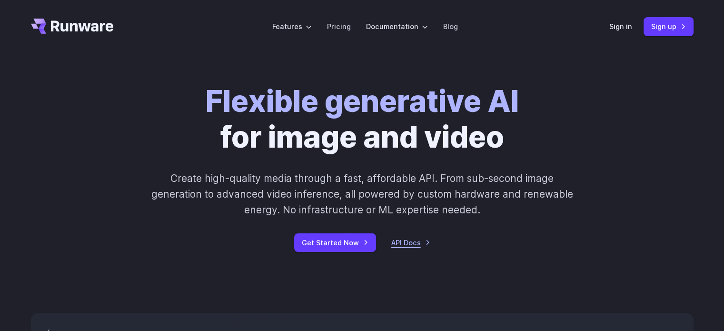
click at [404, 240] on link "API Docs" at bounding box center [410, 242] width 39 height 11
click at [335, 237] on link "Get Started Now" at bounding box center [335, 242] width 82 height 19
click at [627, 23] on link "Sign in" at bounding box center [620, 26] width 23 height 11
click at [662, 25] on link "Sign up" at bounding box center [669, 26] width 50 height 19
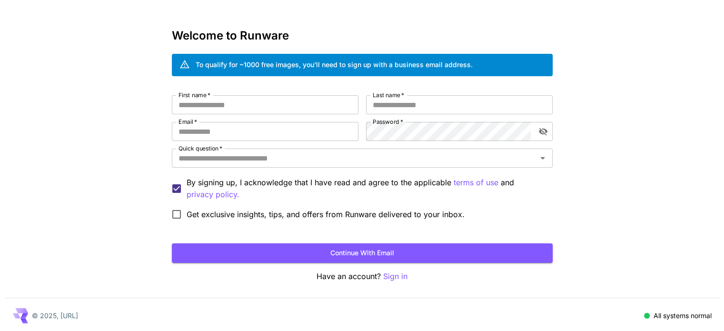
scroll to position [27, 0]
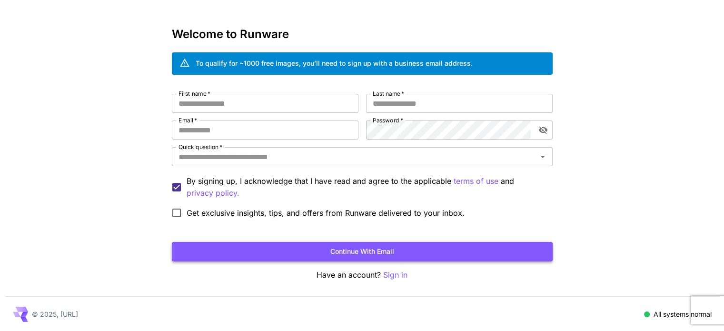
click at [382, 256] on button "Continue with email" at bounding box center [362, 252] width 381 height 20
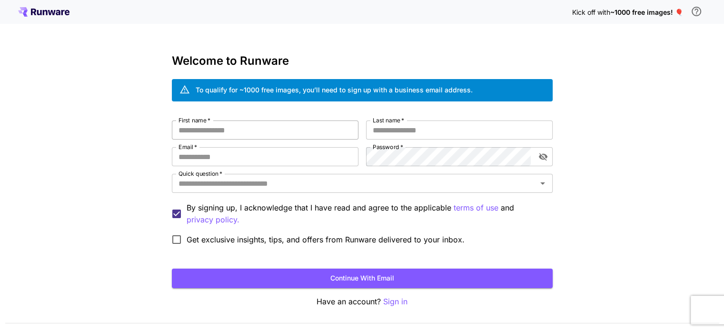
click at [217, 134] on input "First name   *" at bounding box center [265, 129] width 187 height 19
type input "*******"
type input "******"
type input "**********"
click at [546, 159] on icon "toggle password visibility" at bounding box center [543, 157] width 10 height 10
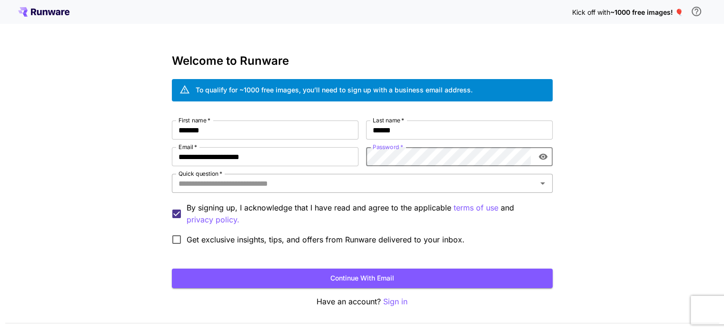
click at [218, 190] on div "Quick question   *" at bounding box center [362, 183] width 381 height 19
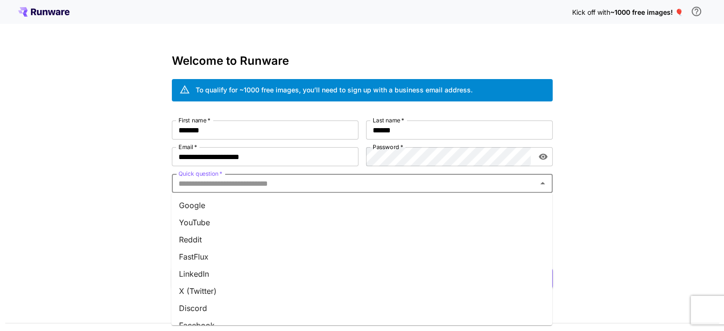
click at [213, 208] on li "Google" at bounding box center [361, 205] width 381 height 17
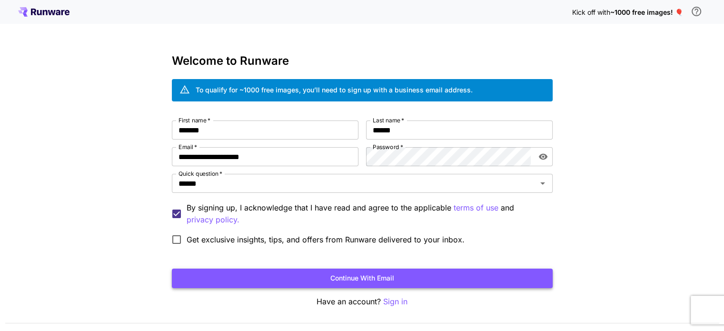
click at [264, 276] on button "Continue with email" at bounding box center [362, 279] width 381 height 20
click button "Continue with email" at bounding box center [362, 279] width 381 height 20
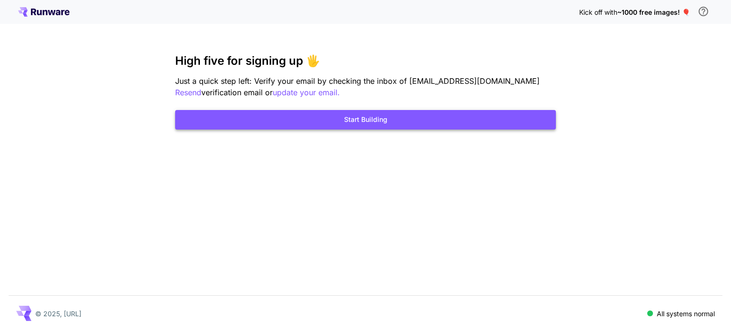
click at [400, 126] on button "Start Building" at bounding box center [365, 120] width 381 height 20
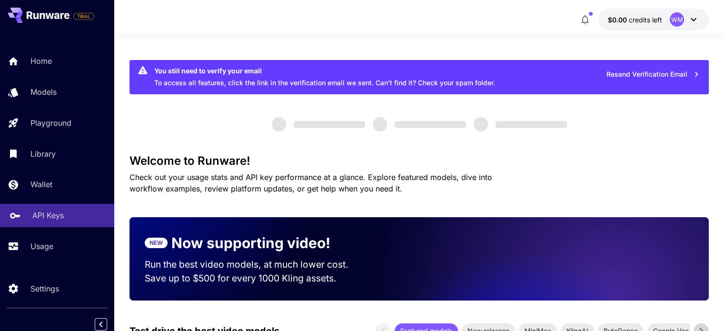
click at [27, 218] on link "API Keys" at bounding box center [57, 215] width 114 height 23
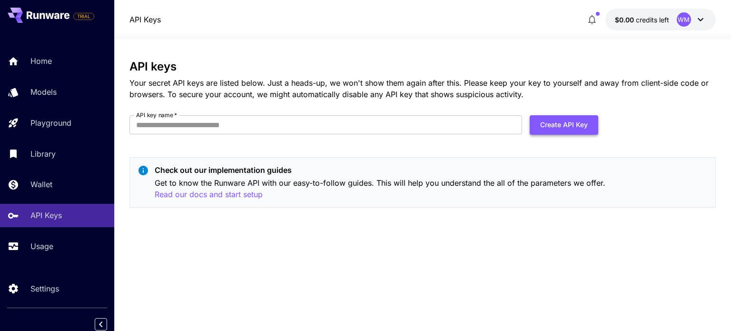
click at [567, 118] on button "Create API Key" at bounding box center [564, 125] width 69 height 20
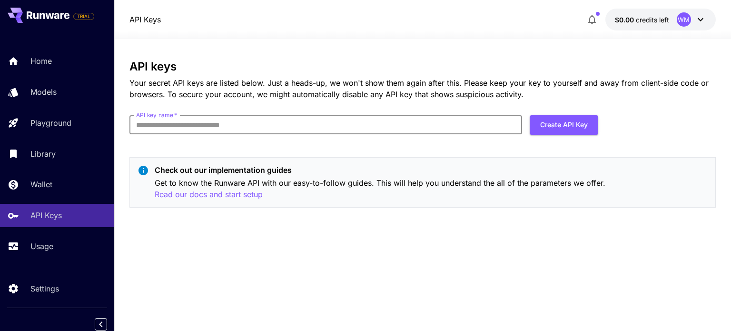
click at [238, 123] on input "API key name   *" at bounding box center [325, 124] width 393 height 19
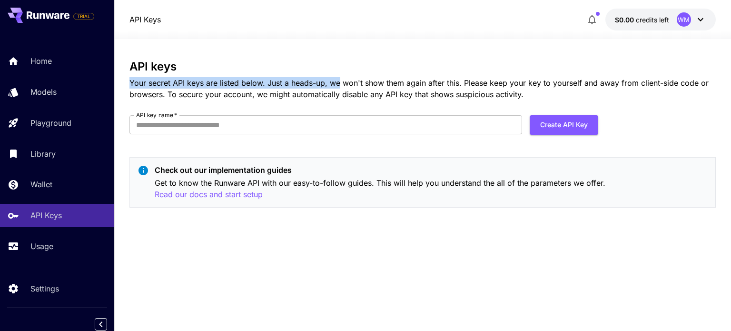
drag, startPoint x: 130, startPoint y: 82, endPoint x: 341, endPoint y: 77, distance: 211.0
click at [341, 77] on p "Your secret API keys are listed below. Just a heads-up, we won't show them agai…" at bounding box center [422, 88] width 586 height 23
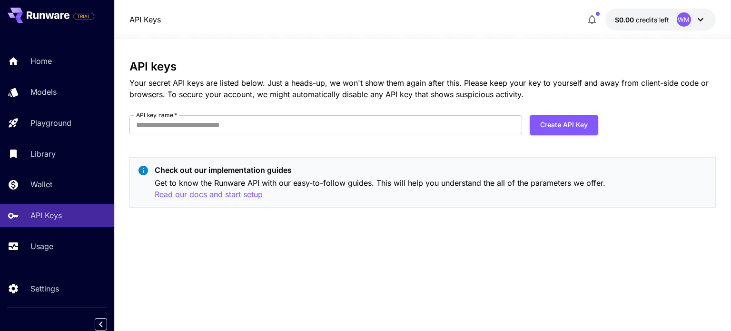
click at [358, 111] on div "API keys Your secret API keys are listed below. Just a heads-up, we won't show …" at bounding box center [422, 137] width 586 height 155
click at [171, 122] on input "API key name   *" at bounding box center [325, 124] width 393 height 19
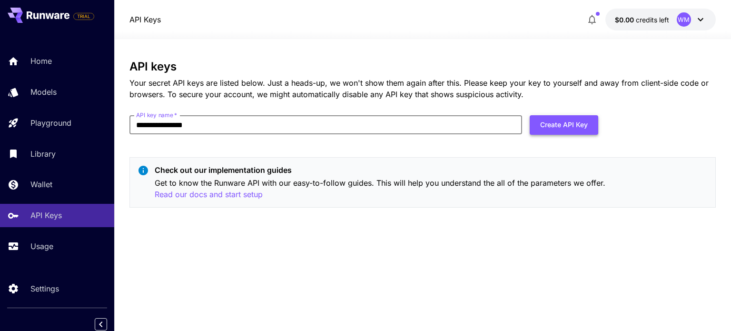
type input "**********"
click at [534, 126] on button "Create API Key" at bounding box center [564, 125] width 69 height 20
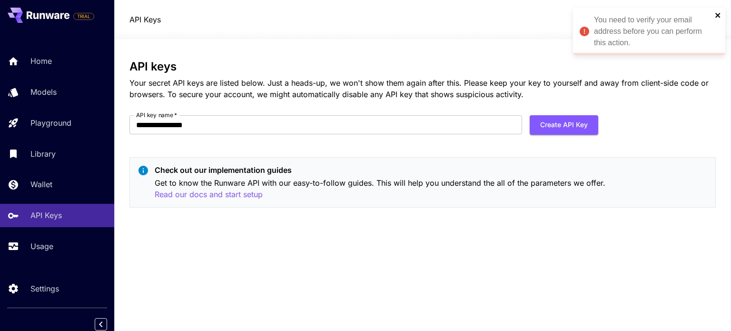
click at [717, 16] on icon "close" at bounding box center [718, 15] width 5 height 5
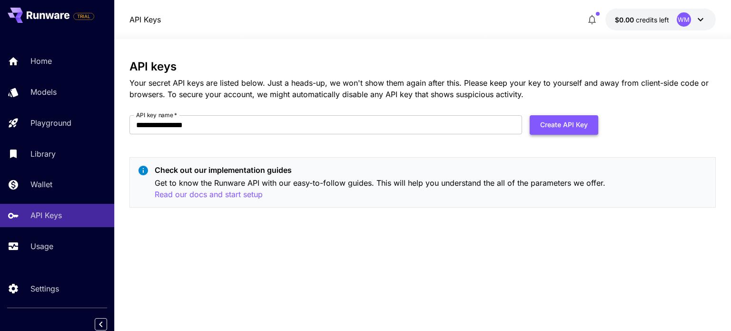
click at [560, 124] on button "Create API Key" at bounding box center [564, 125] width 69 height 20
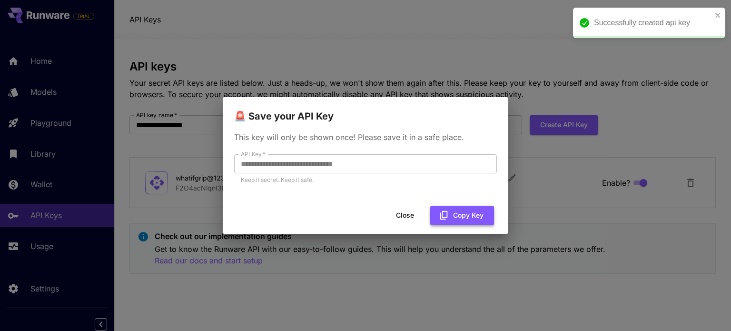
click at [444, 216] on icon "button" at bounding box center [444, 215] width 10 height 10
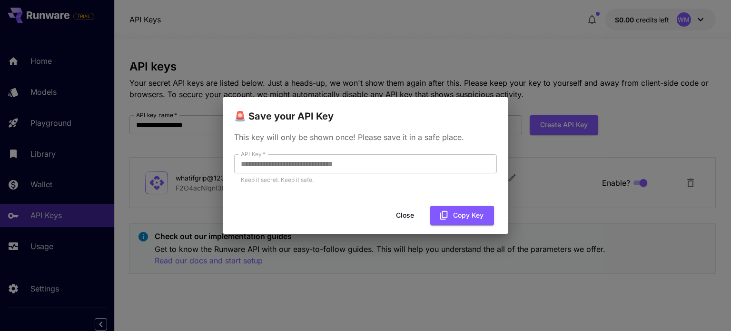
click at [407, 214] on button "Close" at bounding box center [405, 216] width 43 height 20
